Goal: Task Accomplishment & Management: Manage account settings

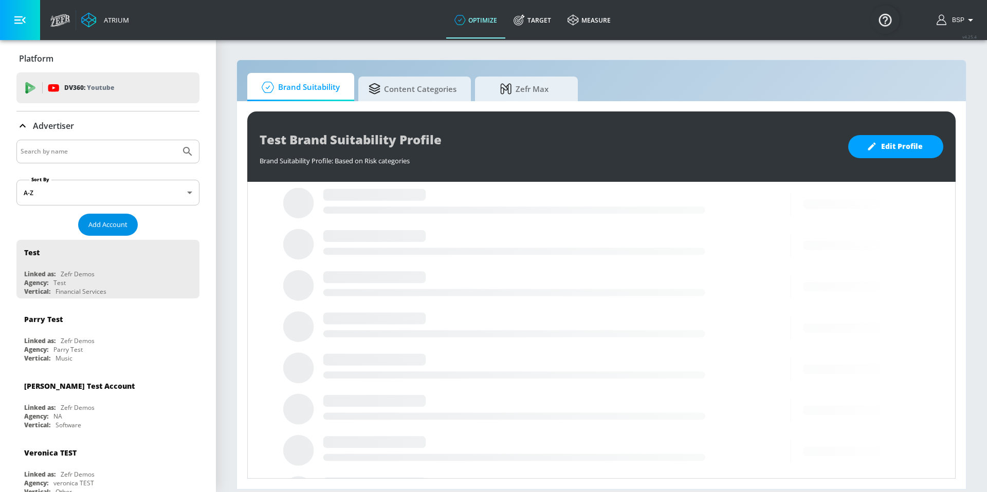
click at [122, 221] on span "Add Account" at bounding box center [107, 225] width 39 height 12
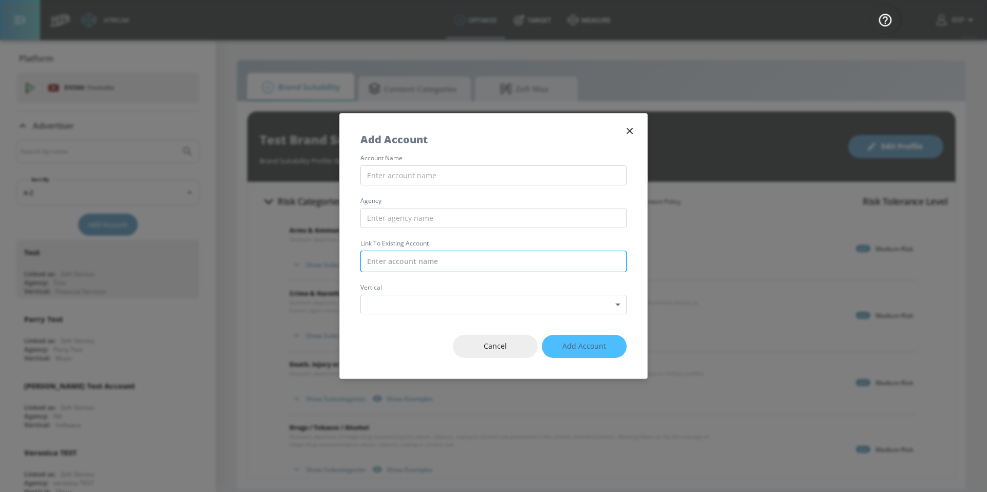
click at [544, 265] on input "text" at bounding box center [493, 262] width 266 height 22
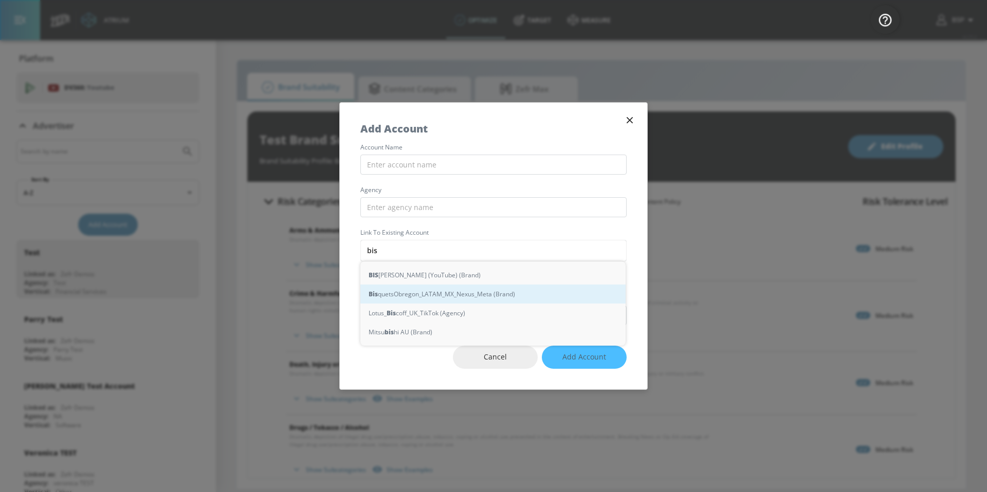
click at [532, 297] on div "Bis quetsObregon_LATAM_MX_Nexus_Meta (Brand)" at bounding box center [492, 294] width 265 height 19
type input "BisquetsObregon_LATAM_MX_Nexus_Meta (Brand)"
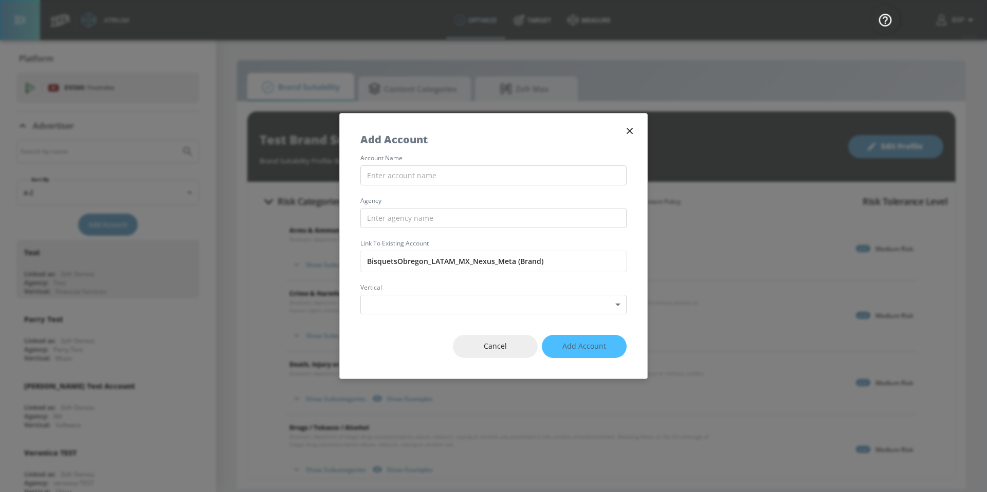
drag, startPoint x: 558, startPoint y: 262, endPoint x: 320, endPoint y: 263, distance: 238.0
click at [321, 263] on div "Add Account account name agency Link to Existing Account BisquetsObregon_LATAM_…" at bounding box center [493, 246] width 987 height 492
click at [456, 174] on input "text" at bounding box center [493, 176] width 266 height 20
paste input "BisquetsObregon_LATAM_MX_Nexus_Meta (Brand)"
drag, startPoint x: 510, startPoint y: 176, endPoint x: 637, endPoint y: 174, distance: 127.0
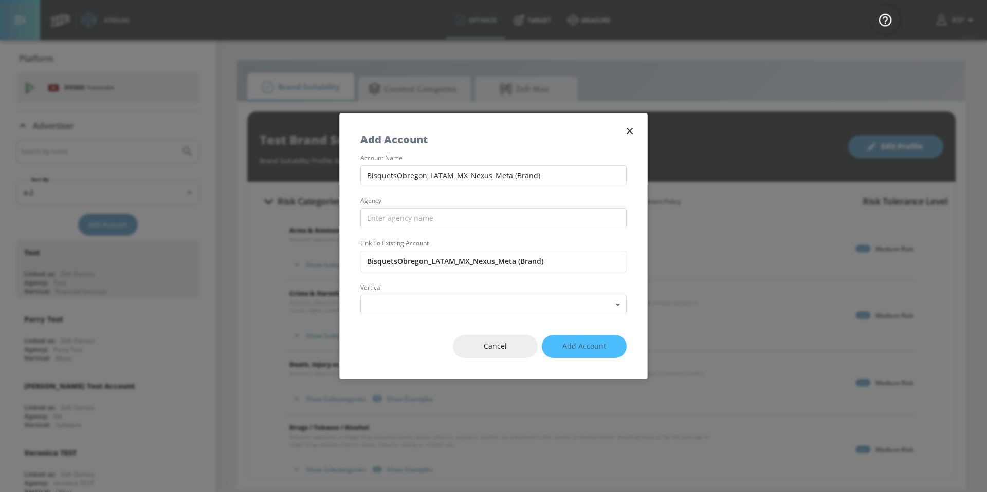
click at [637, 174] on div "account name BisquetsObregon_LATAM_MX_Nexus_Meta (Brand) agency Link to Existin…" at bounding box center [493, 234] width 307 height 159
type input "BisquetsObregon_LATAM_MX_Nexus_Meta"
click at [492, 215] on input "text" at bounding box center [493, 218] width 266 height 20
type input "Nexus"
click at [531, 304] on body "Atrium optimize Target measure optimize Target measure v 4.25.4 BSP Platform DV…" at bounding box center [493, 246] width 987 height 492
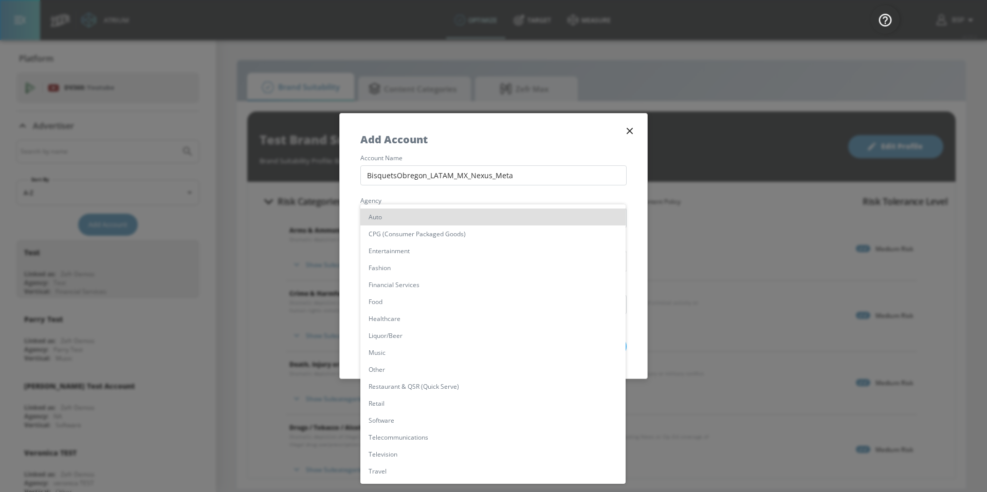
click at [532, 299] on li "Food" at bounding box center [492, 301] width 265 height 17
type input "[object Object]"
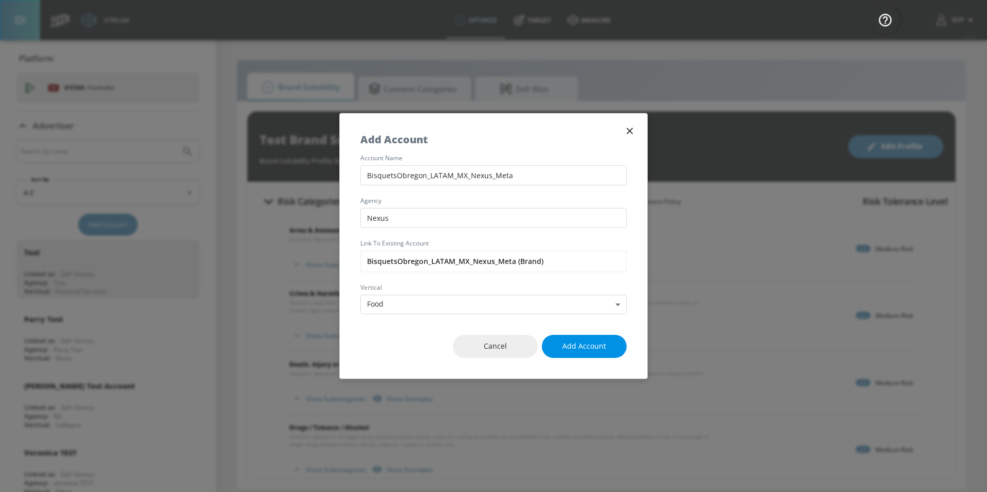
click at [582, 341] on span "Add Account" at bounding box center [584, 346] width 44 height 13
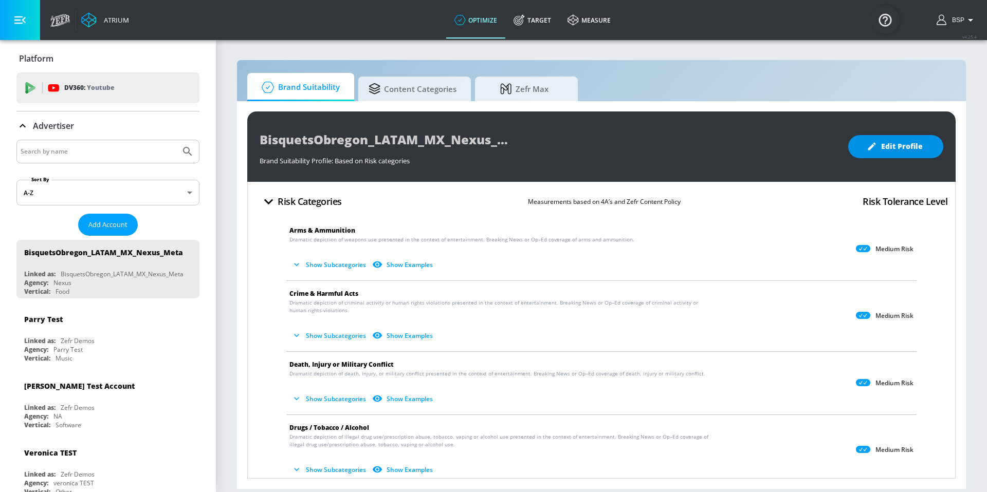
click at [919, 151] on span "Edit Profile" at bounding box center [896, 146] width 54 height 13
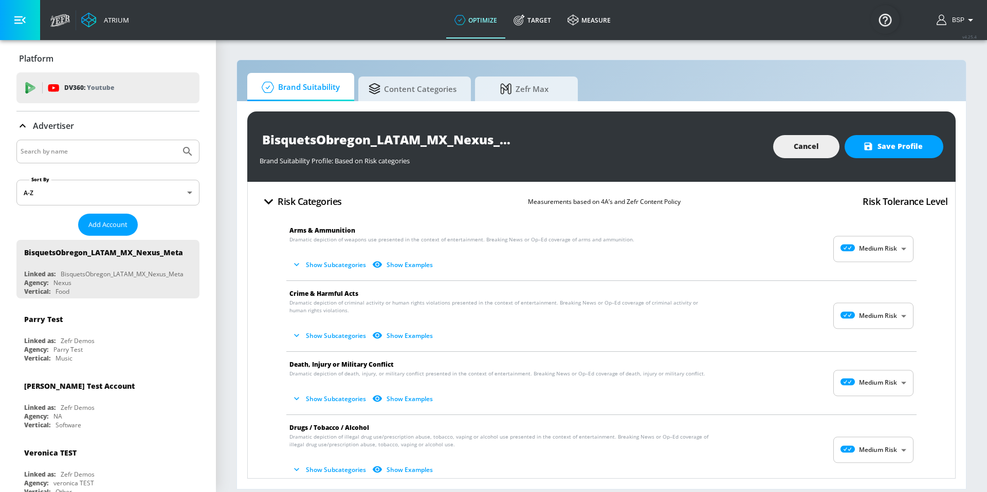
click at [882, 255] on body "Atrium optimize Target measure optimize Target measure v 4.25.4 BSP Platform DV…" at bounding box center [493, 246] width 987 height 492
click at [881, 273] on p "No Risk" at bounding box center [886, 274] width 22 height 9
type input "MINIMAL"
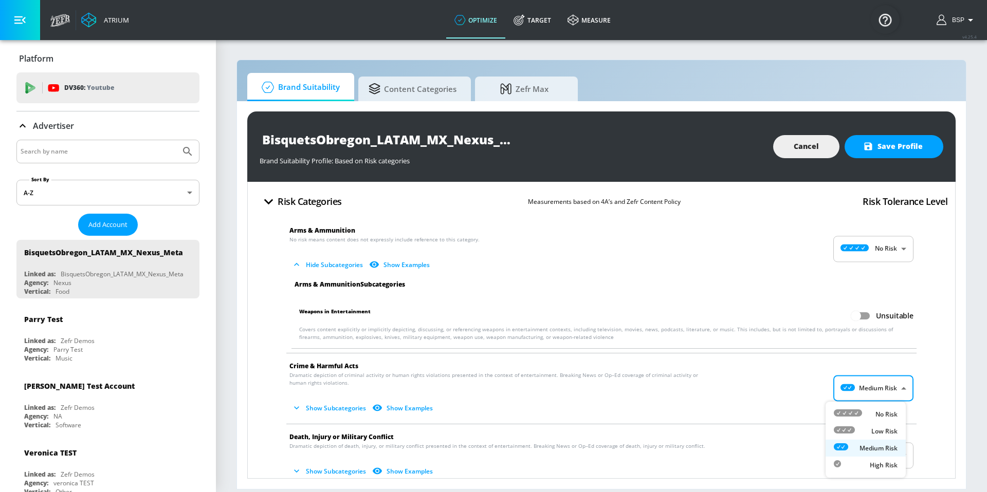
click at [877, 384] on body "Atrium optimize Target measure optimize Target measure v 4.25.4 BSP Platform DV…" at bounding box center [493, 246] width 987 height 492
drag, startPoint x: 874, startPoint y: 410, endPoint x: 868, endPoint y: 376, distance: 35.0
click at [875, 410] on p "No Risk" at bounding box center [886, 414] width 22 height 9
type input "MINIMAL"
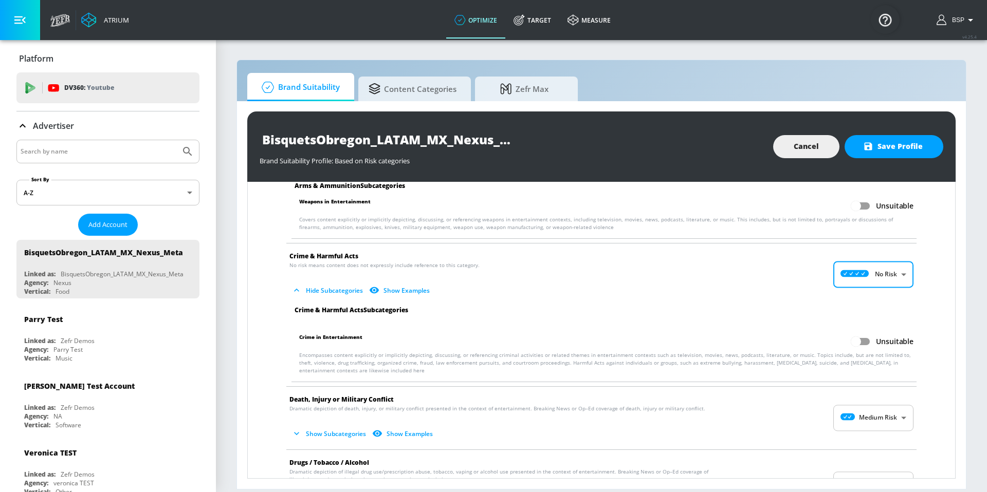
scroll to position [151, 0]
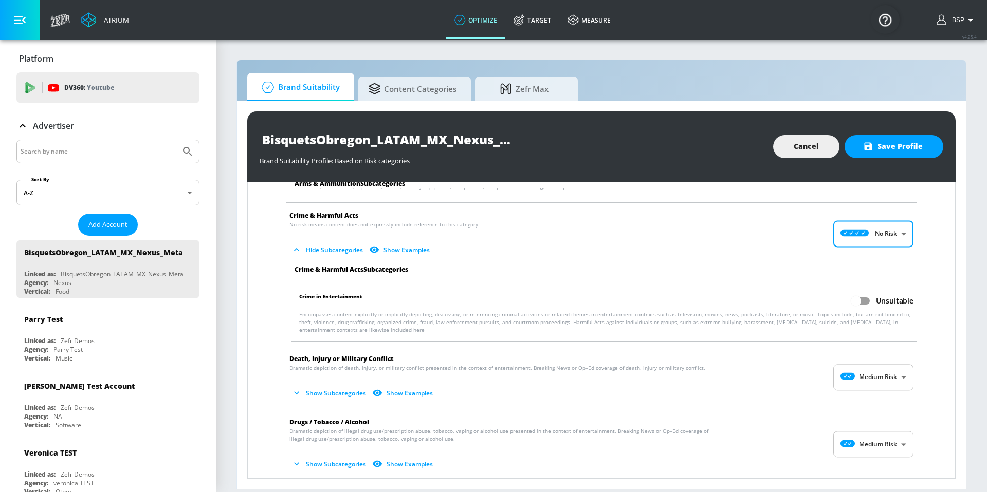
click at [864, 382] on body "Atrium optimize Target measure optimize Target measure v 4.25.4 BSP Platform DV…" at bounding box center [493, 246] width 987 height 492
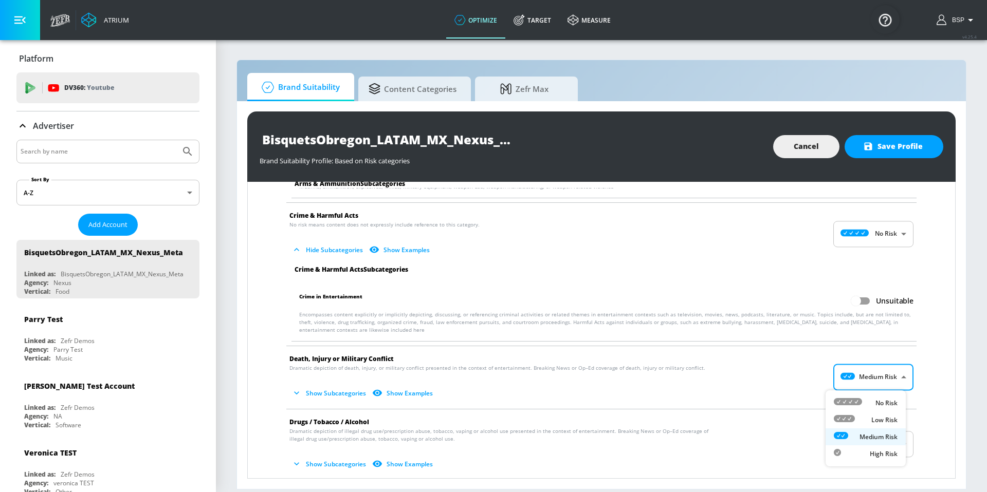
click at [866, 407] on div "No Risk" at bounding box center [866, 403] width 64 height 11
type input "MINIMAL"
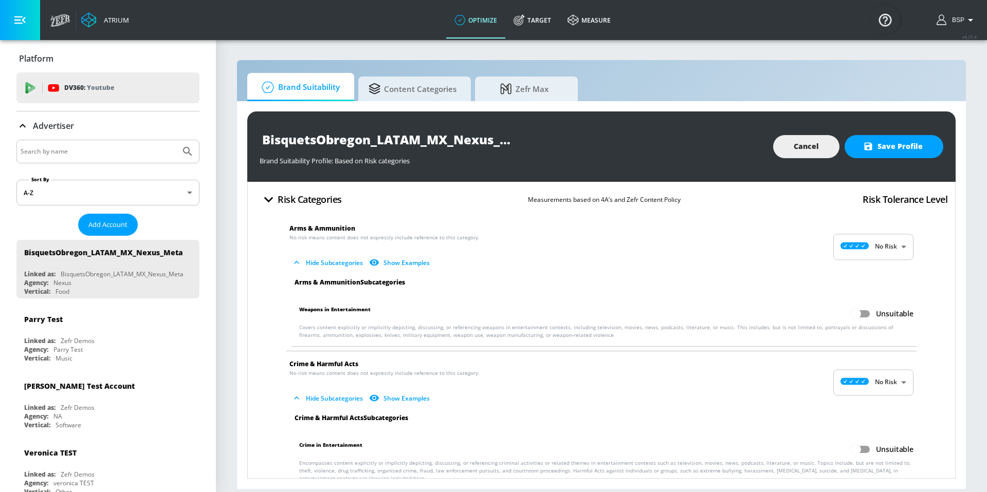
scroll to position [0, 0]
click at [887, 243] on body "Atrium optimize Target measure optimize Target measure v 4.25.4 BSP Platform DV…" at bounding box center [493, 246] width 987 height 492
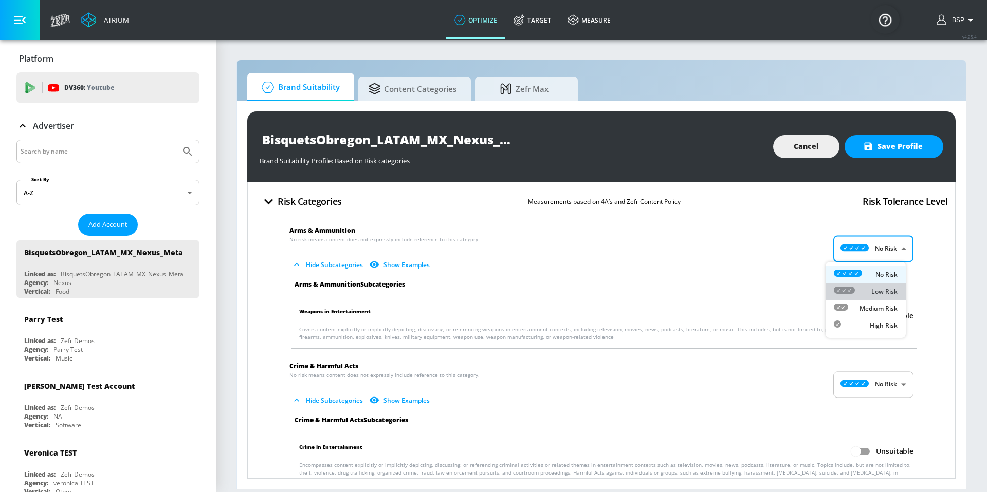
click at [885, 288] on p "Low Risk" at bounding box center [884, 291] width 26 height 9
type input "LOW"
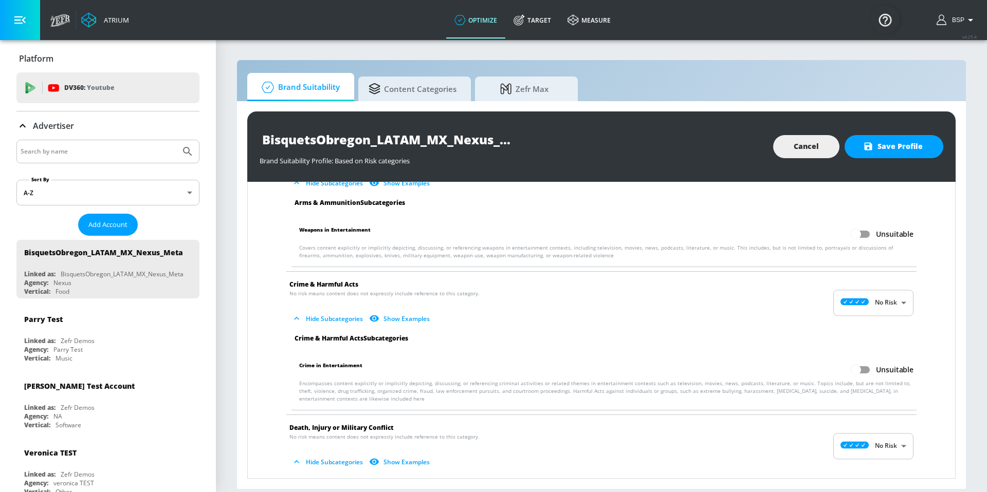
scroll to position [86, 0]
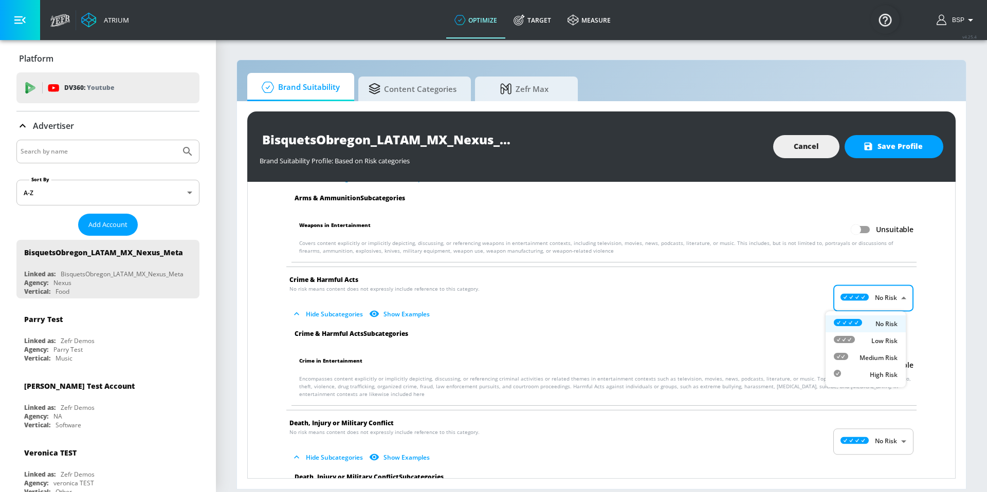
click at [851, 296] on body "Atrium optimize Target measure optimize Target measure v 4.25.4 BSP Platform DV…" at bounding box center [493, 246] width 987 height 492
click at [873, 343] on p "Low Risk" at bounding box center [884, 341] width 26 height 9
type input "LOW"
click at [884, 446] on body "Atrium optimize Target measure optimize Target measure v 4.25.4 BSP Platform DV…" at bounding box center [493, 246] width 987 height 492
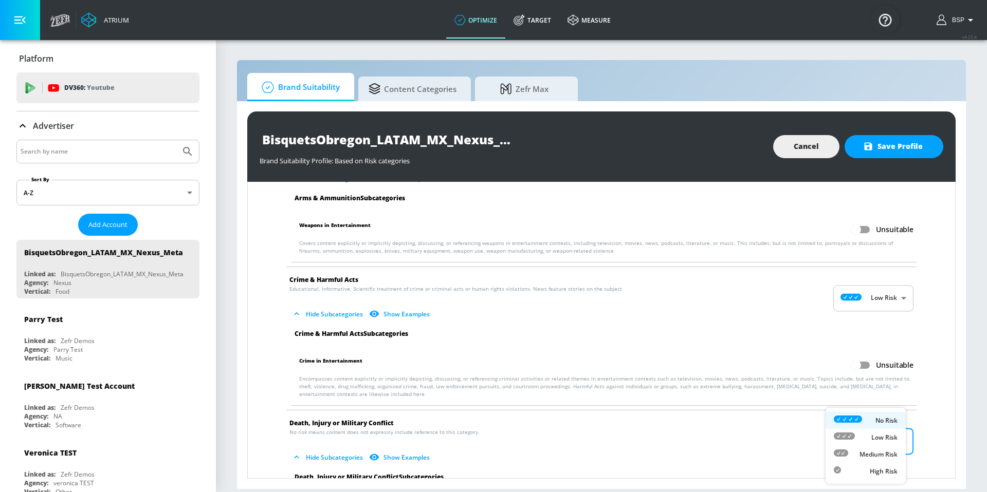
click at [869, 441] on div "Low Risk" at bounding box center [866, 437] width 64 height 11
type input "LOW"
checkbox input "true"
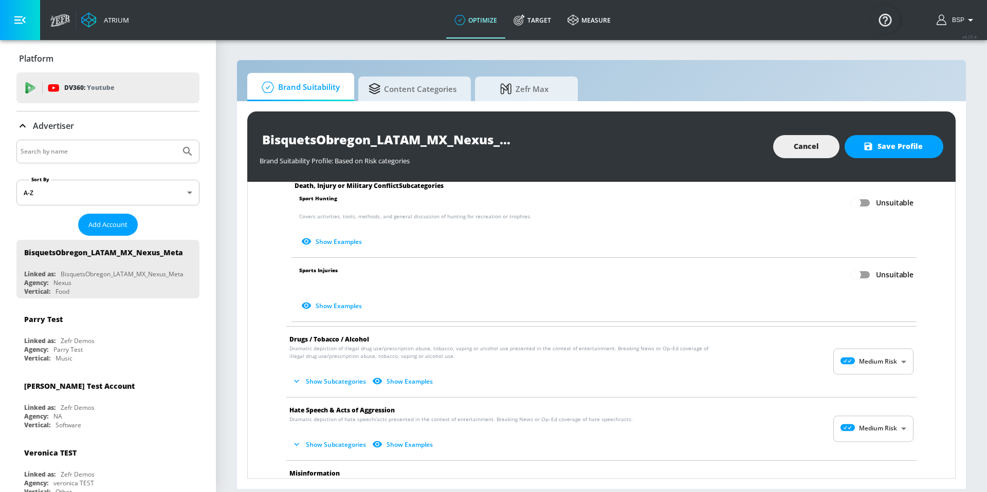
scroll to position [551, 0]
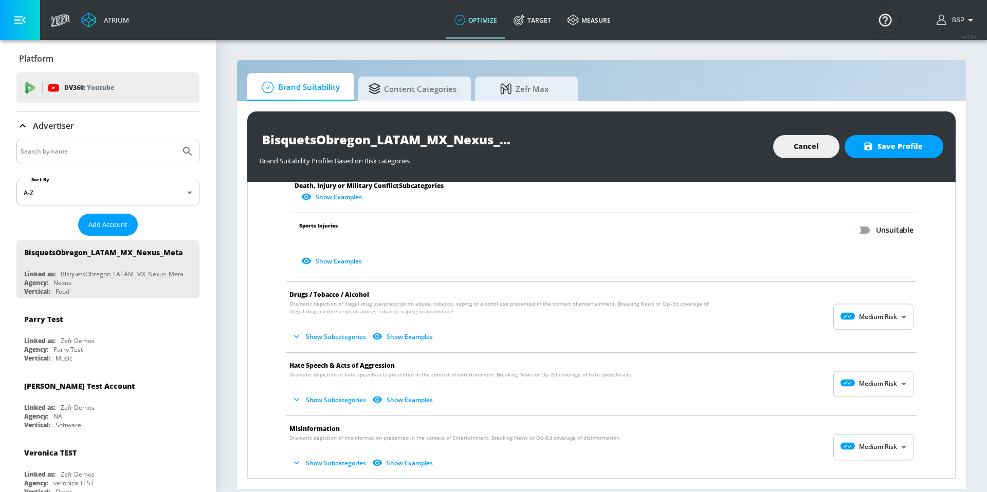
click at [864, 310] on body "Atrium optimize Target measure optimize Target measure v 4.25.4 BSP Platform DV…" at bounding box center [493, 246] width 987 height 492
click at [873, 357] on p "Low Risk" at bounding box center [884, 360] width 26 height 9
type input "LOW"
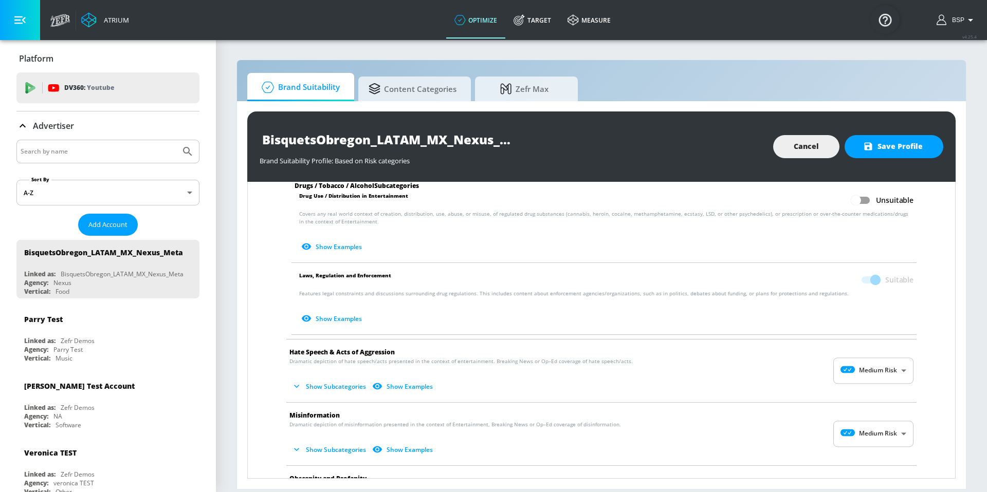
scroll to position [826, 0]
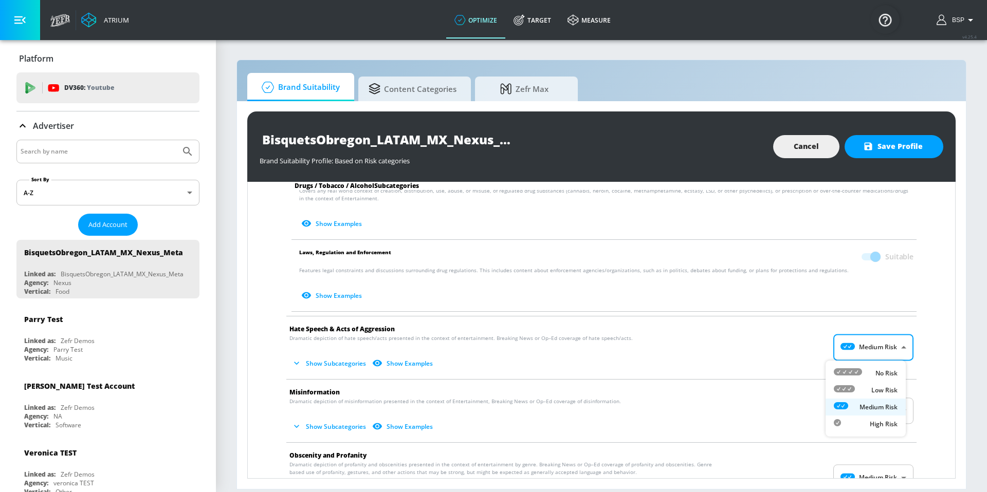
click at [861, 350] on body "Atrium optimize Target measure optimize Target measure v 4.25.4 BSP Platform DV…" at bounding box center [493, 246] width 987 height 492
click at [862, 376] on div "No Risk" at bounding box center [866, 373] width 64 height 11
type input "MINIMAL"
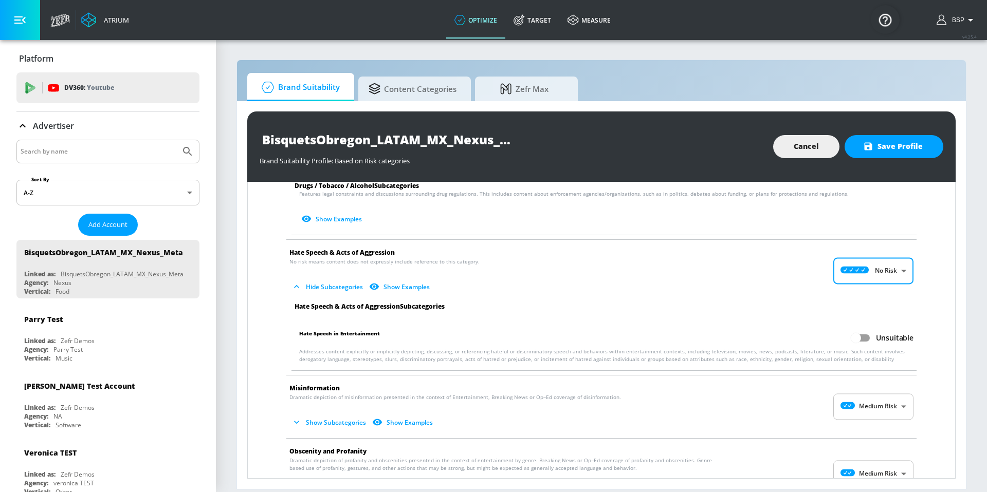
scroll to position [910, 0]
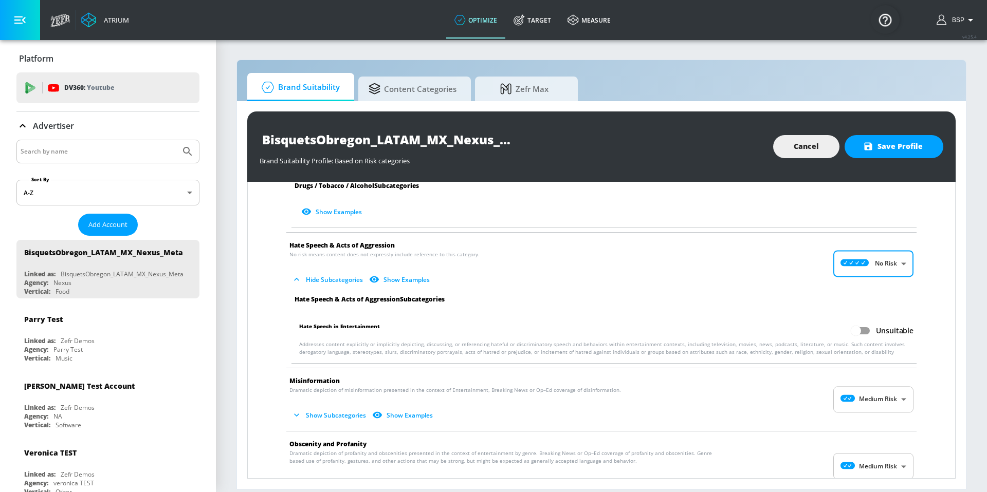
click at [863, 393] on body "Atrium optimize Target measure optimize Target measure v 4.25.4 BSP Platform DV…" at bounding box center [493, 246] width 987 height 492
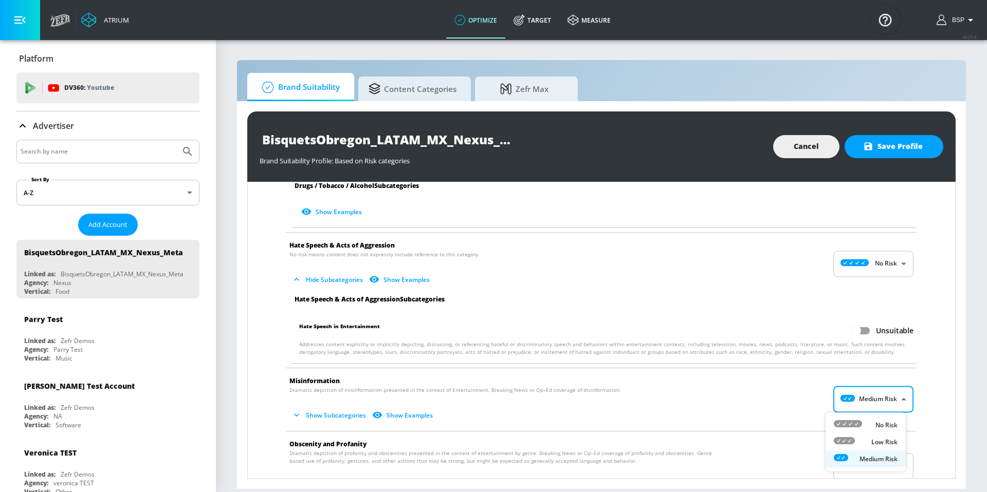
drag, startPoint x: 883, startPoint y: 444, endPoint x: 817, endPoint y: 397, distance: 81.4
click at [883, 444] on p "Low Risk" at bounding box center [884, 442] width 26 height 9
type input "LOW"
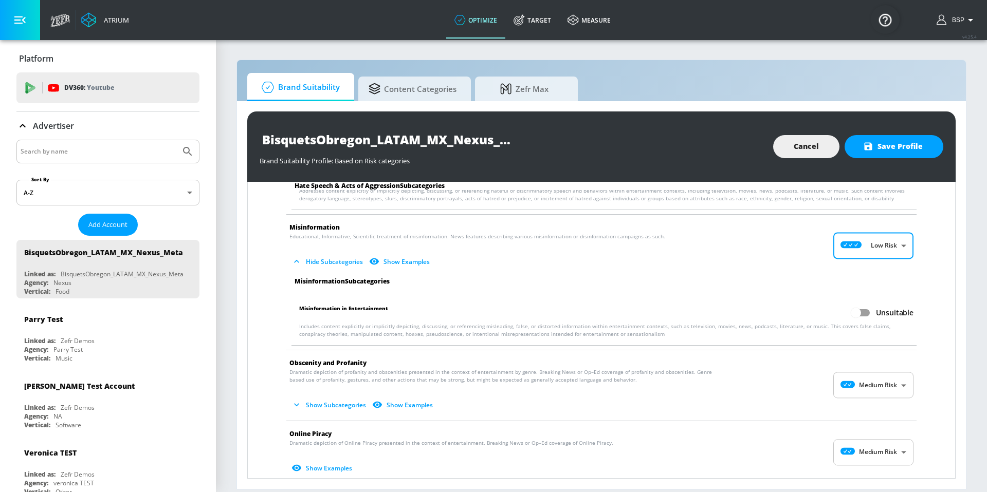
scroll to position [1069, 0]
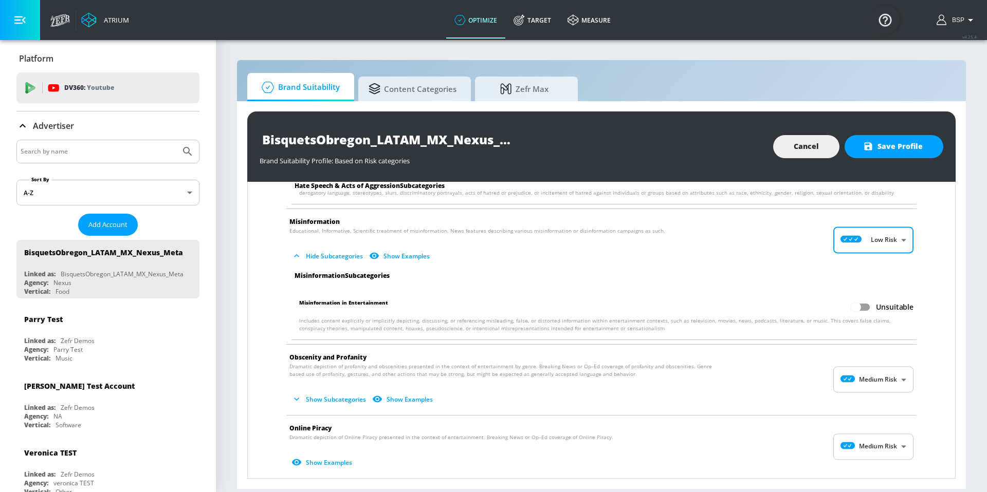
click at [861, 382] on body "Atrium optimize Target measure optimize Target measure v 4.25.4 BSP Platform DV…" at bounding box center [493, 246] width 987 height 492
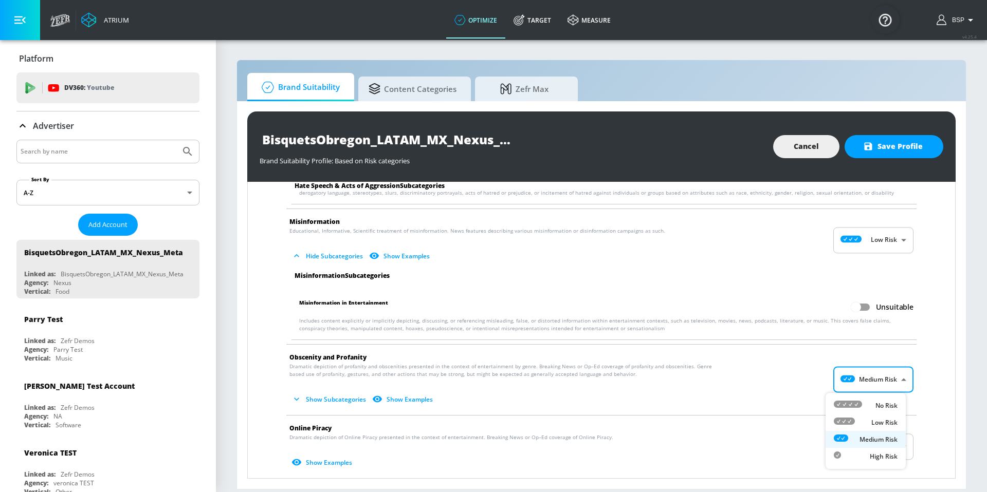
click at [869, 419] on div "Low Risk" at bounding box center [866, 422] width 64 height 11
type input "LOW"
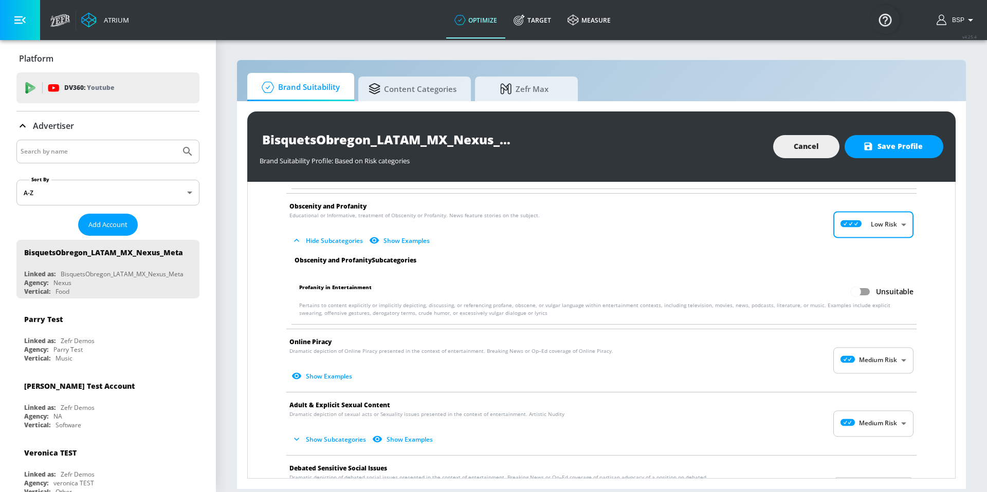
scroll to position [1243, 0]
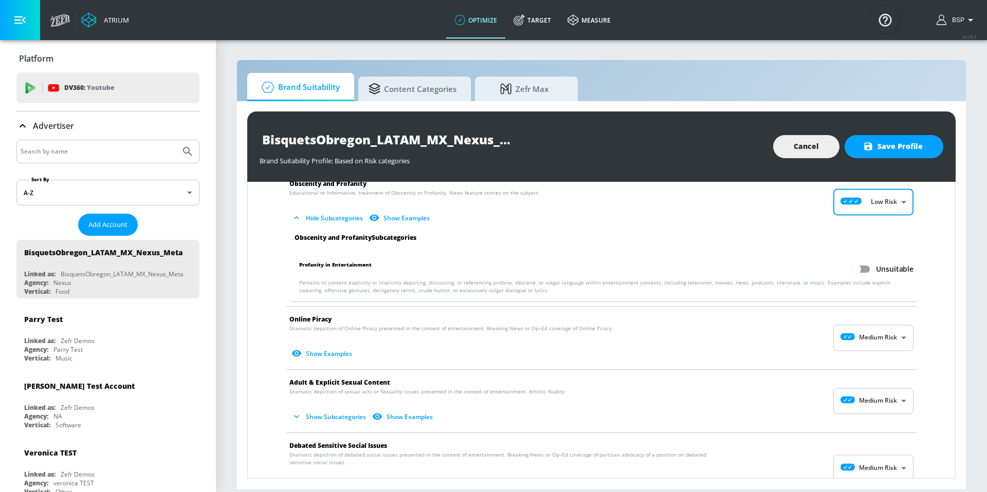
click at [869, 343] on body "Atrium optimize Target measure optimize Target measure v 4.25.4 BSP Platform DV…" at bounding box center [493, 246] width 987 height 492
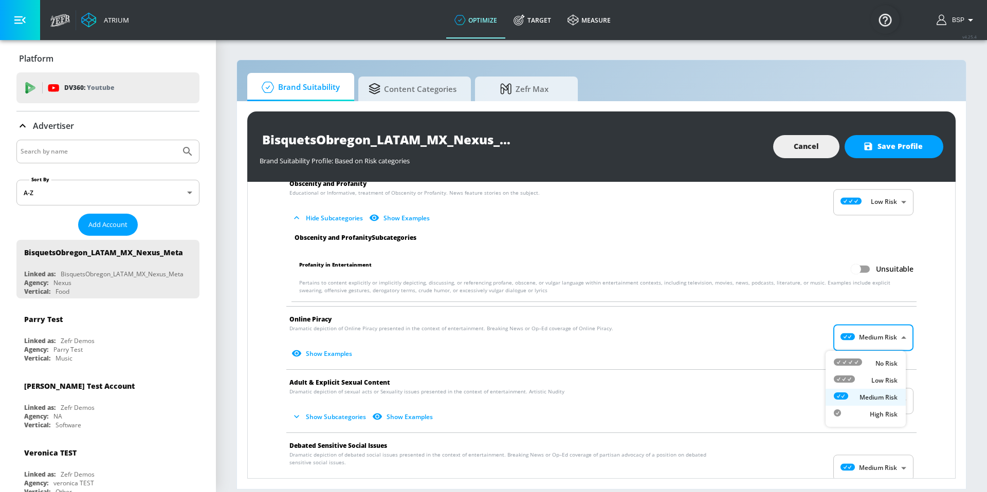
click at [867, 377] on div "Low Risk" at bounding box center [866, 380] width 64 height 11
type input "LOW"
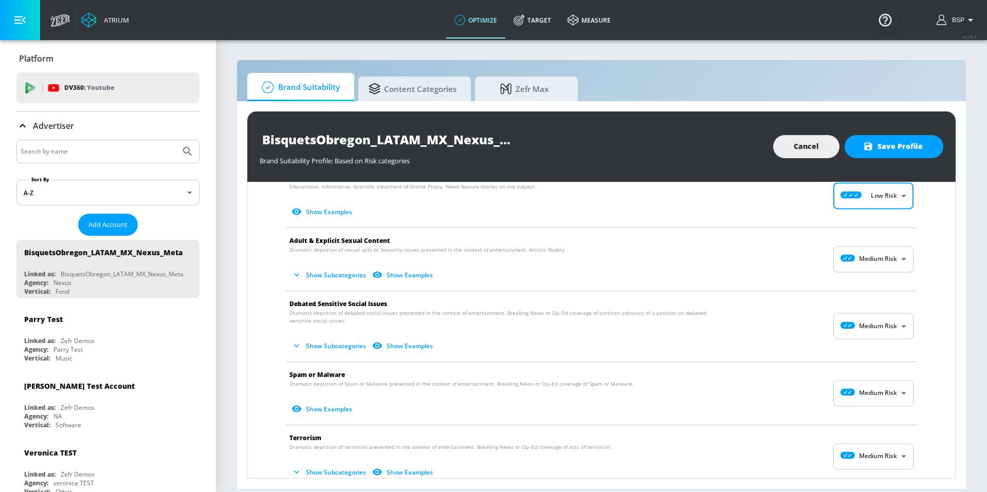
scroll to position [1391, 0]
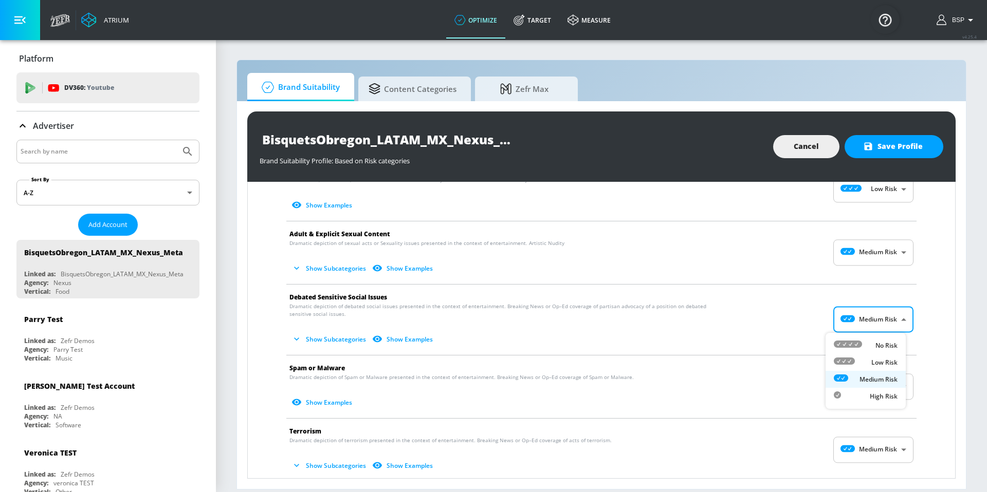
click at [854, 322] on body "Atrium optimize Target measure optimize Target measure v 4.25.4 BSP Platform DV…" at bounding box center [493, 246] width 987 height 492
click at [857, 347] on icon at bounding box center [848, 344] width 28 height 7
type input "MINIMAL"
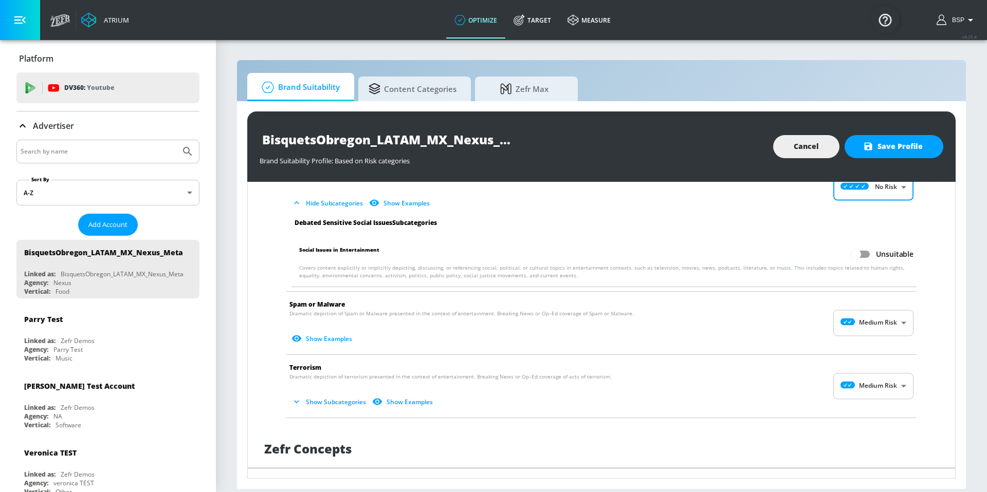
scroll to position [1536, 0]
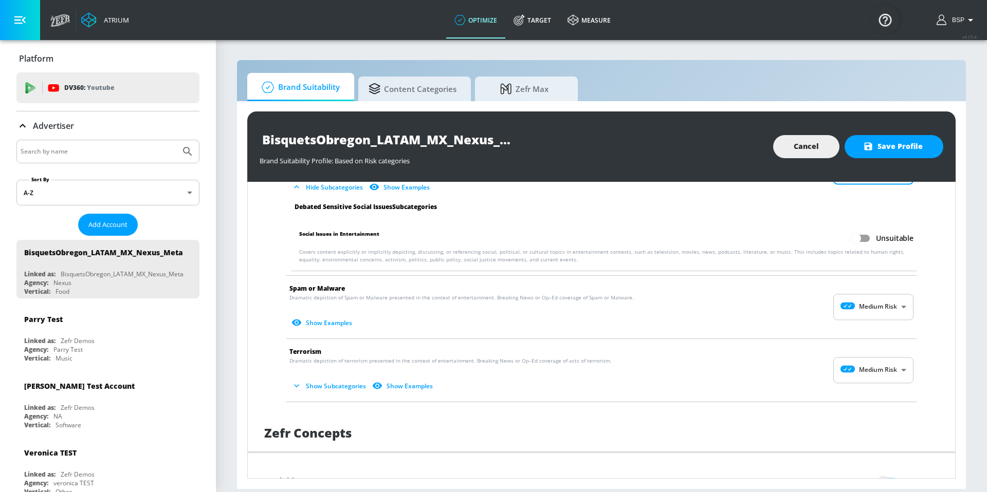
click at [859, 315] on body "Atrium optimize Target measure optimize Target measure v 4.25.4 BSP Platform DV…" at bounding box center [493, 246] width 987 height 492
click at [861, 346] on div "Low Risk" at bounding box center [866, 349] width 64 height 11
type input "LOW"
click at [864, 381] on body "Atrium optimize Target measure optimize Target measure v 4.25.4 BSP Platform DV…" at bounding box center [493, 246] width 987 height 492
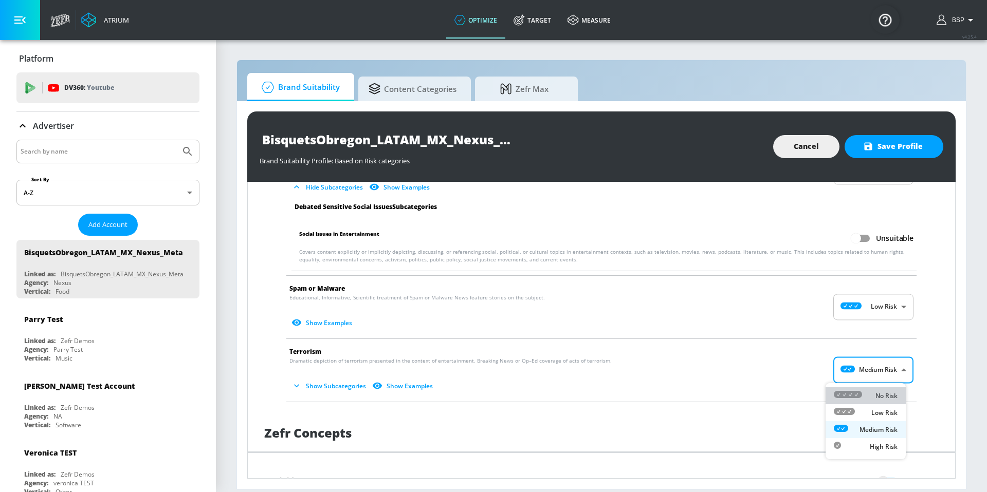
drag, startPoint x: 866, startPoint y: 397, endPoint x: 833, endPoint y: 374, distance: 40.2
click at [866, 397] on div "No Risk" at bounding box center [866, 396] width 64 height 11
type input "MINIMAL"
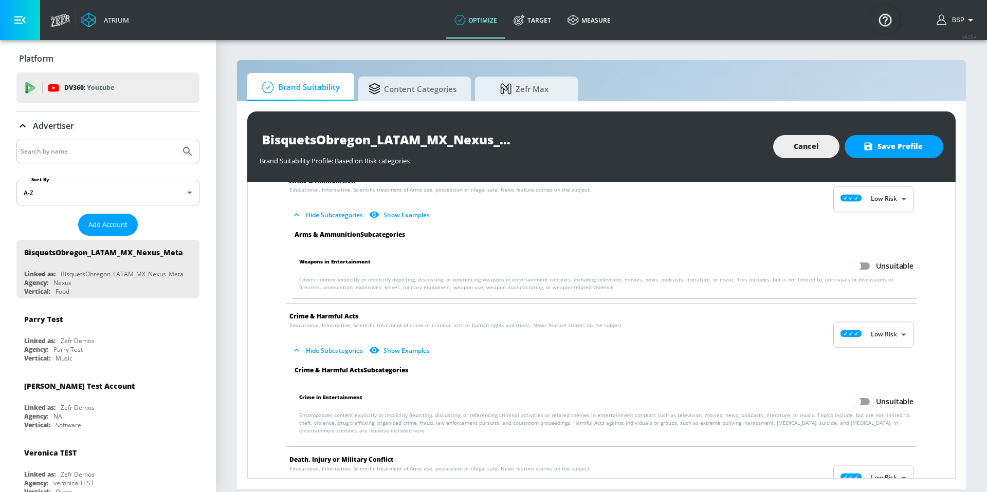
scroll to position [0, 0]
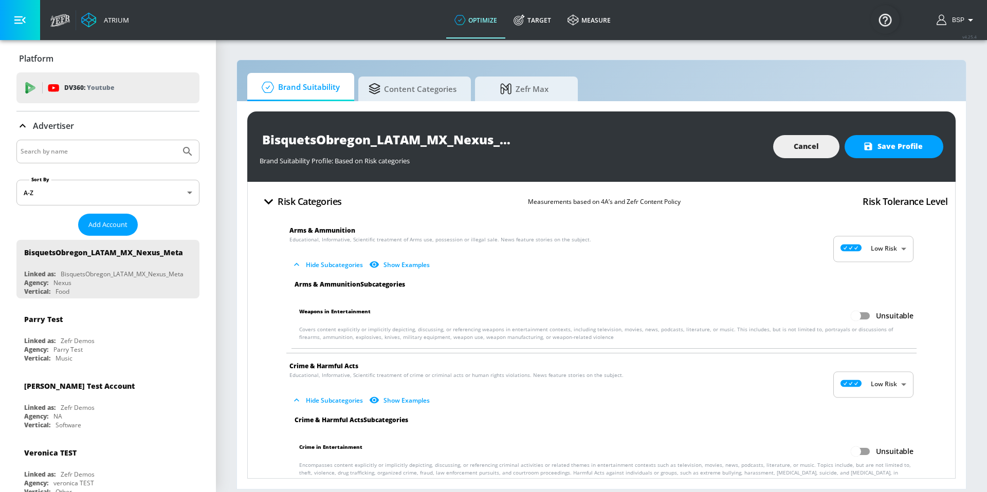
click at [836, 260] on body "Atrium optimize Target measure optimize Target measure v 4.25.4 BSP Platform DV…" at bounding box center [493, 246] width 987 height 492
click at [848, 273] on icon at bounding box center [848, 273] width 28 height 7
type input "MINIMAL"
click at [861, 379] on body "Atrium optimize Target measure optimize Target measure v 4.25.4 BSP Platform DV…" at bounding box center [493, 246] width 987 height 492
click at [863, 410] on div "No Risk" at bounding box center [866, 410] width 64 height 11
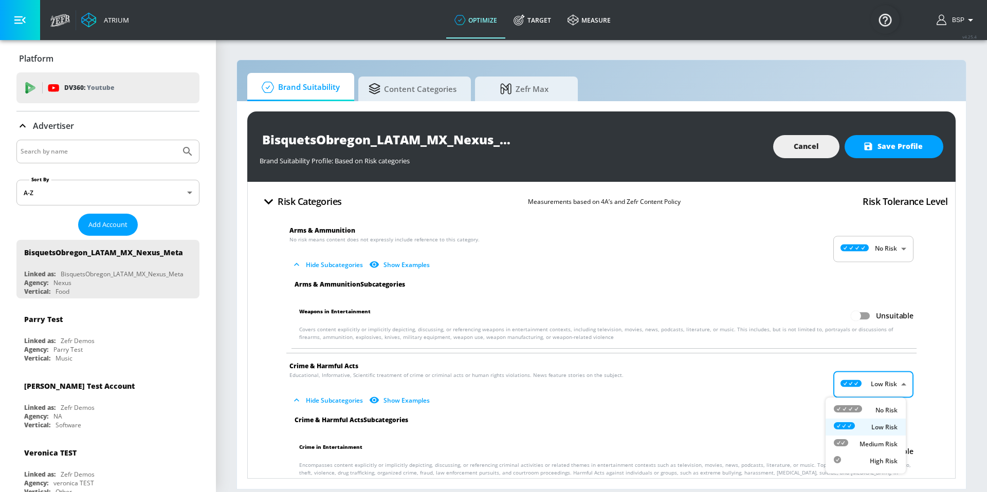
type input "MINIMAL"
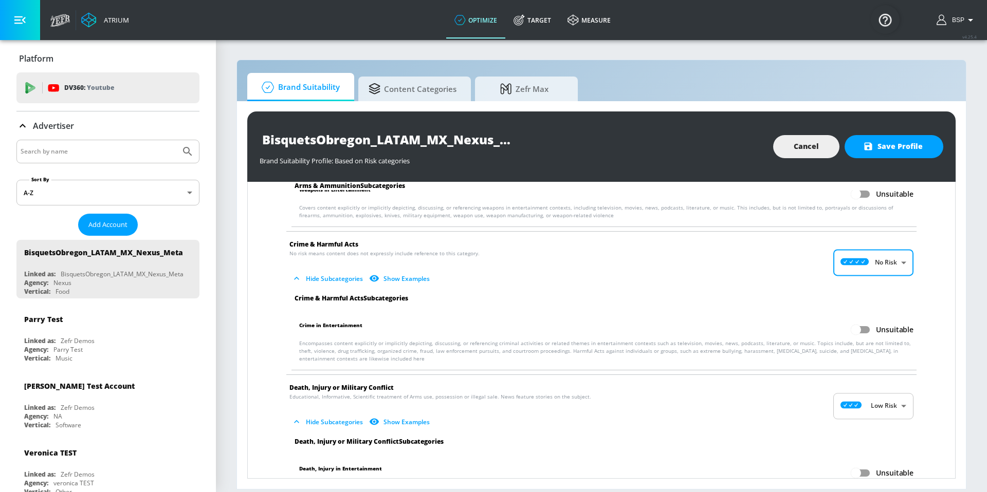
scroll to position [146, 0]
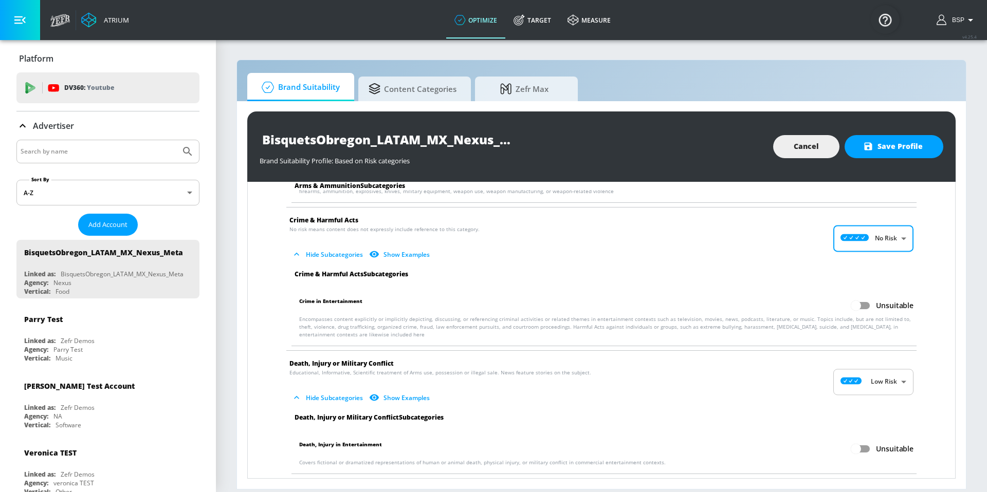
click at [855, 382] on body "Atrium optimize Target measure optimize Target measure v 4.25.4 BSP Platform DV…" at bounding box center [493, 246] width 987 height 492
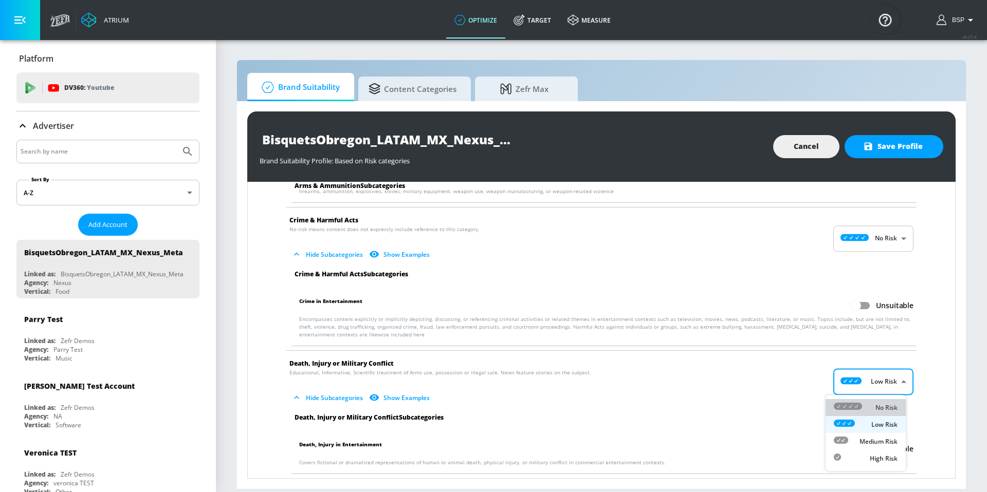
click at [859, 400] on li "No Risk" at bounding box center [865, 407] width 80 height 17
type input "MINIMAL"
checkbox input "false"
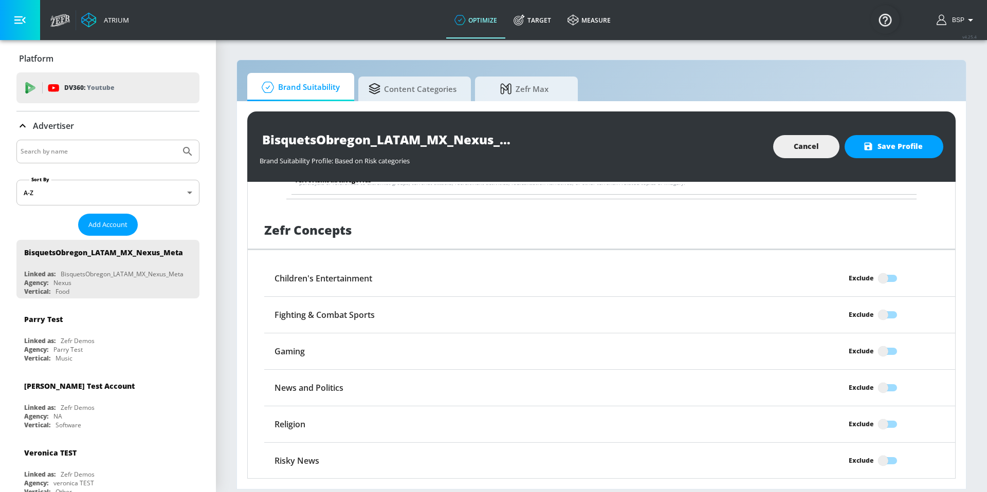
scroll to position [1812, 0]
click at [880, 388] on input "Exclude" at bounding box center [883, 388] width 59 height 20
checkbox input "true"
click at [888, 148] on span "Save Profile" at bounding box center [894, 146] width 58 height 13
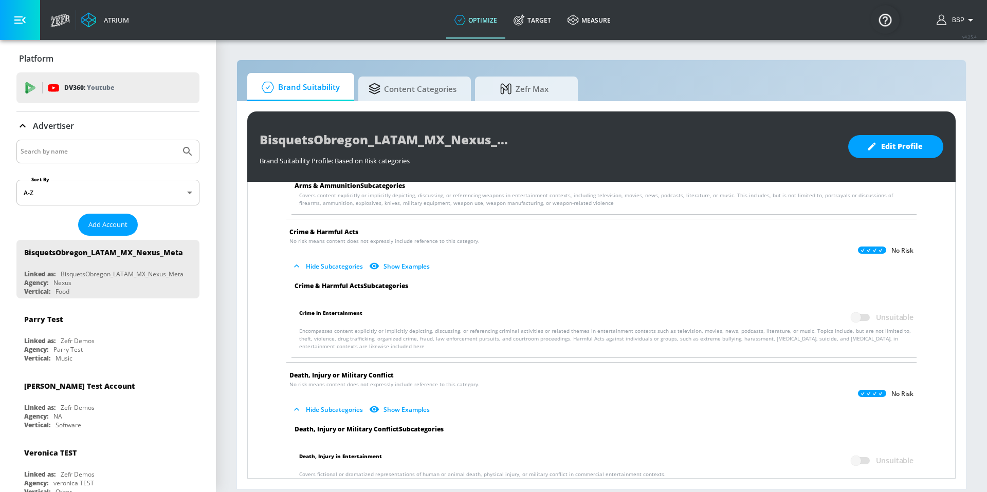
scroll to position [0, 0]
